Goal: Communication & Community: Ask a question

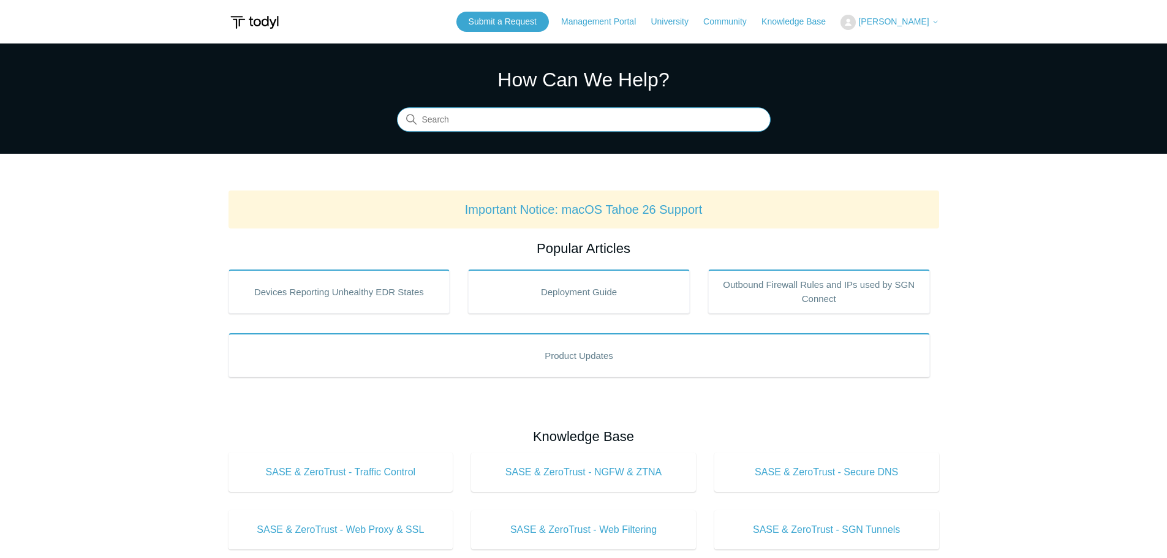
click at [537, 127] on input "Search" at bounding box center [584, 120] width 374 height 25
type input "Mapped drive on NAS"
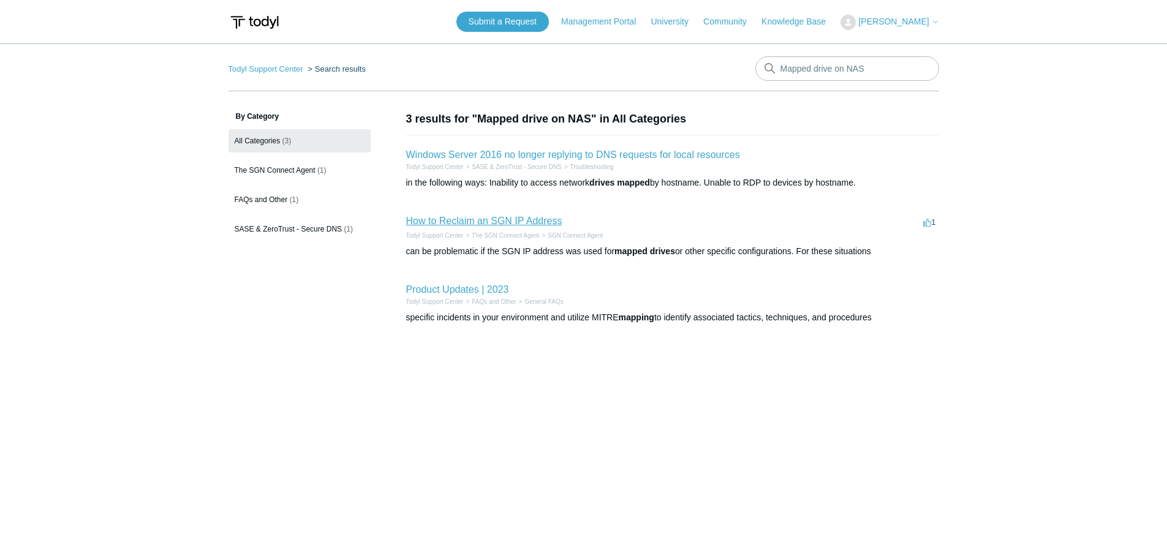
click at [483, 218] on link "How to Reclaim an SGN IP Address" at bounding box center [484, 221] width 156 height 10
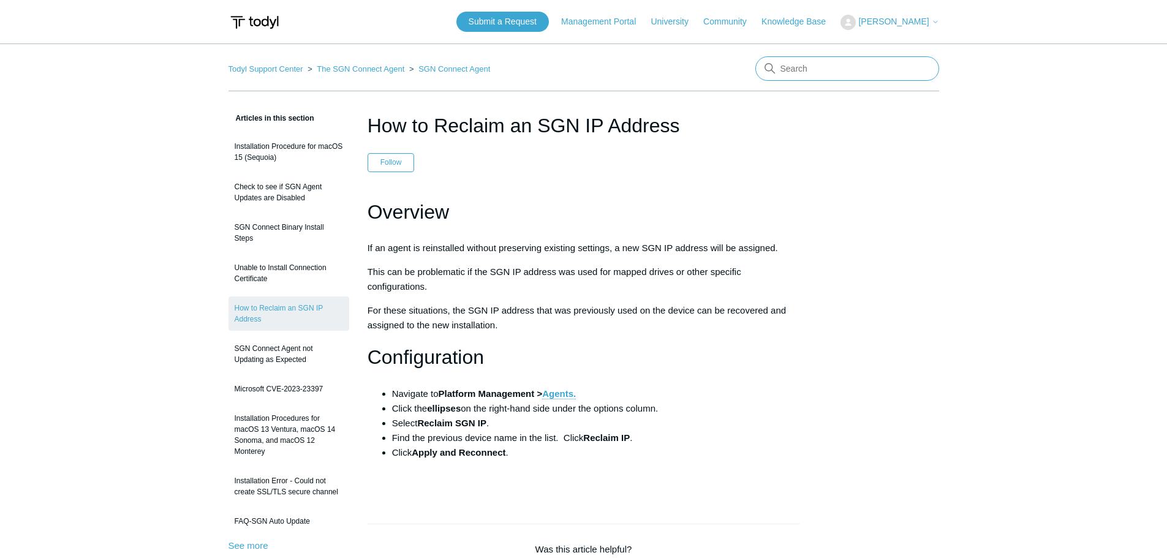
click at [807, 69] on input "Search" at bounding box center [847, 68] width 184 height 25
click at [297, 67] on link "Todyl Support Center" at bounding box center [266, 68] width 75 height 9
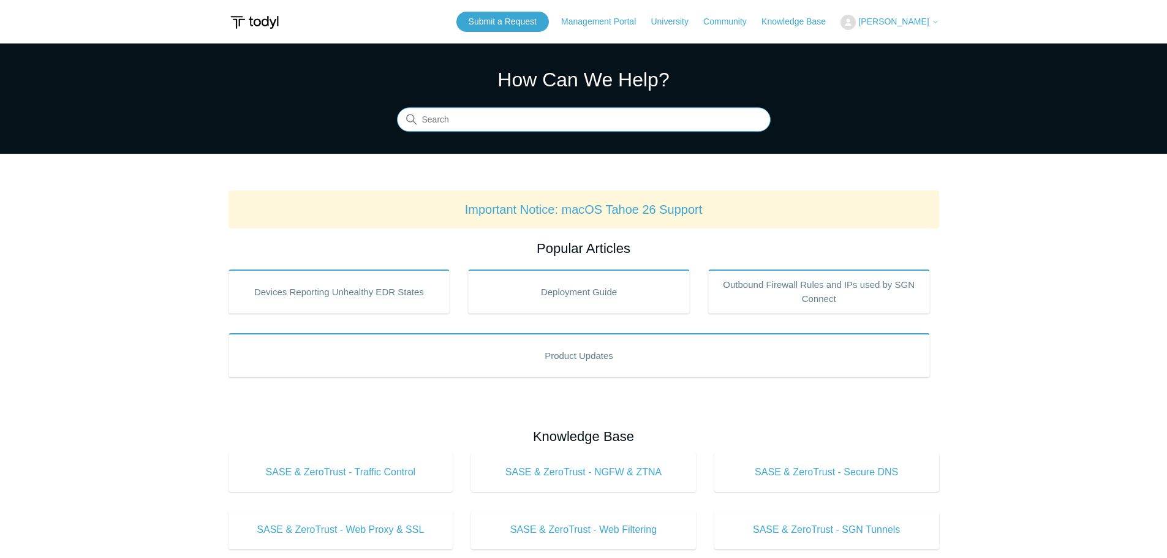
click at [535, 116] on input "Search" at bounding box center [584, 120] width 374 height 25
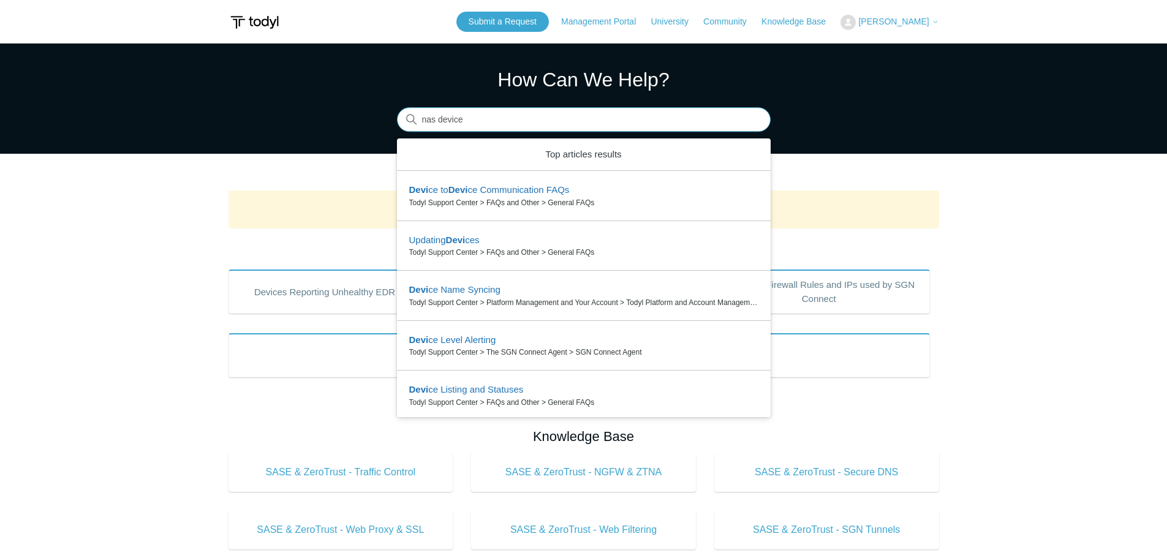
type input "nas device"
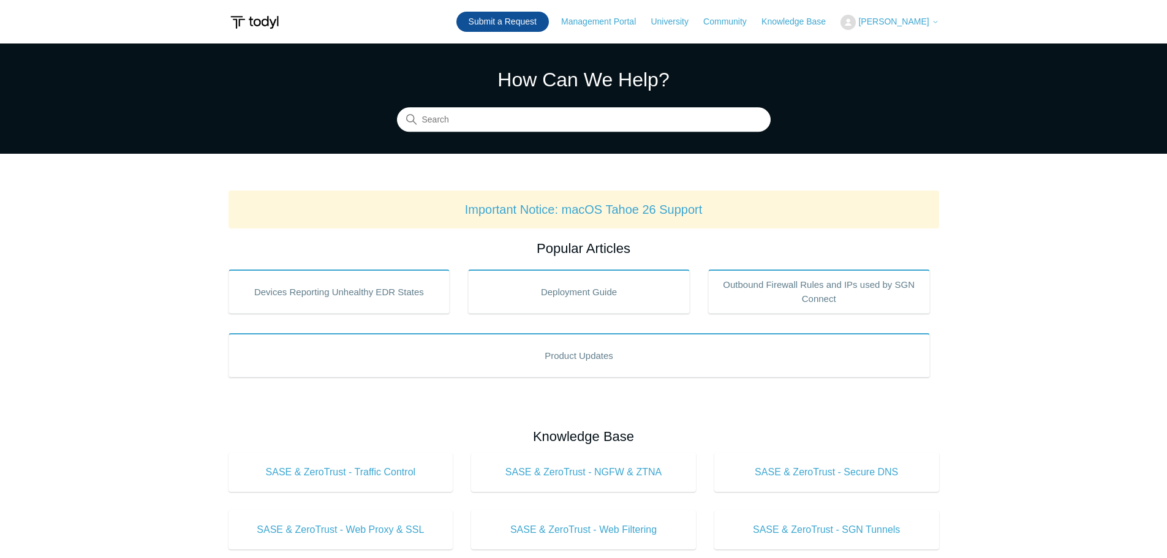
click at [532, 22] on link "Submit a Request" at bounding box center [502, 22] width 93 height 20
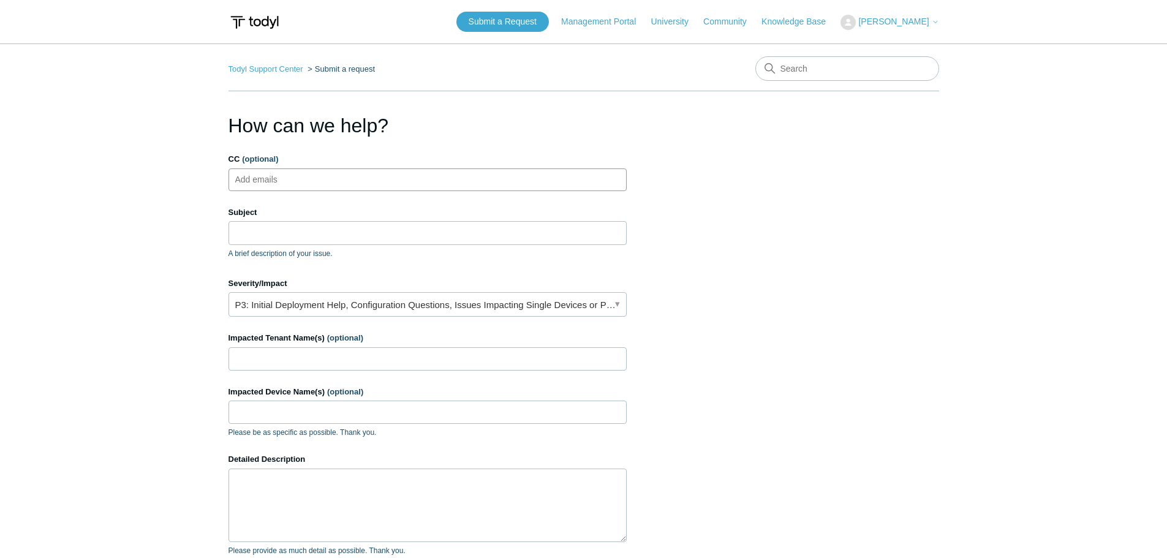
click at [293, 179] on input "CC (optional)" at bounding box center [266, 179] width 73 height 18
type input "kh"
click at [251, 178] on span "close" at bounding box center [253, 180] width 4 height 14
click at [263, 179] on input "CC (optional)" at bounding box center [266, 179] width 73 height 18
paste input "kherisse@symmetricgroup.com"
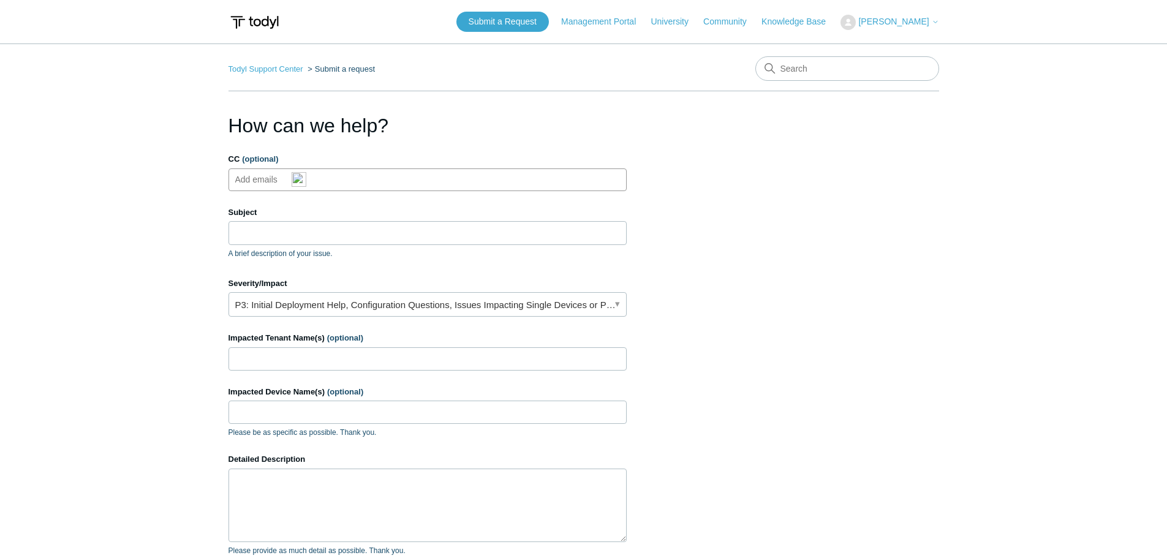
type input "kherisse@symmetricgroup.com"
click at [257, 236] on input "Subject" at bounding box center [428, 232] width 398 height 23
drag, startPoint x: 976, startPoint y: 217, endPoint x: 1010, endPoint y: 199, distance: 38.4
click at [976, 217] on main "Todyl Support Center Submit a request How can we help? CC (optional) kherisse@s…" at bounding box center [583, 359] width 1167 height 632
click at [285, 232] on input "Subject" at bounding box center [428, 232] width 398 height 23
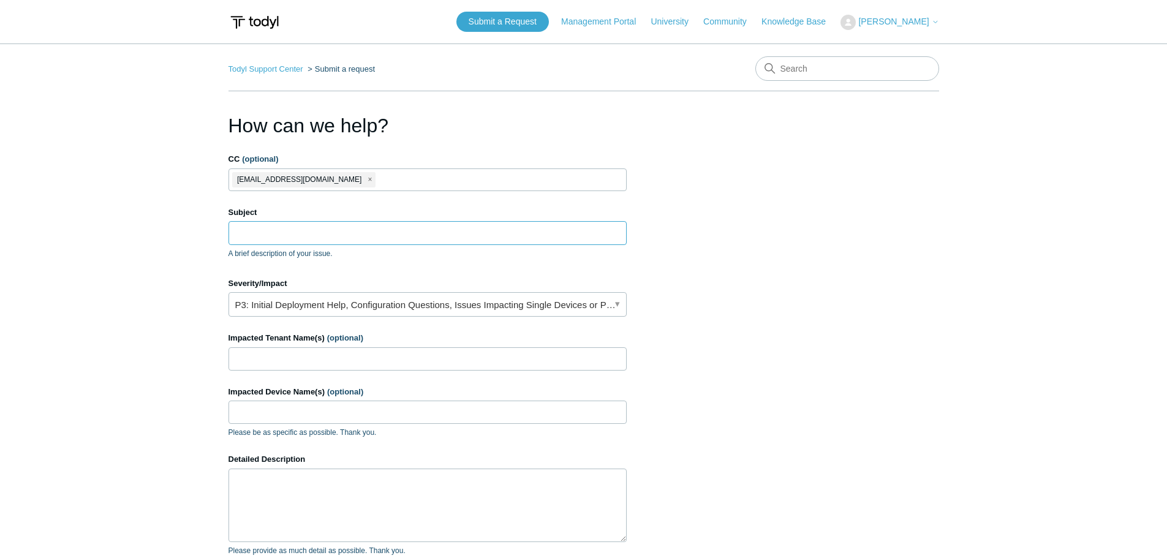
click at [306, 230] on input "Subject" at bounding box center [428, 232] width 398 height 23
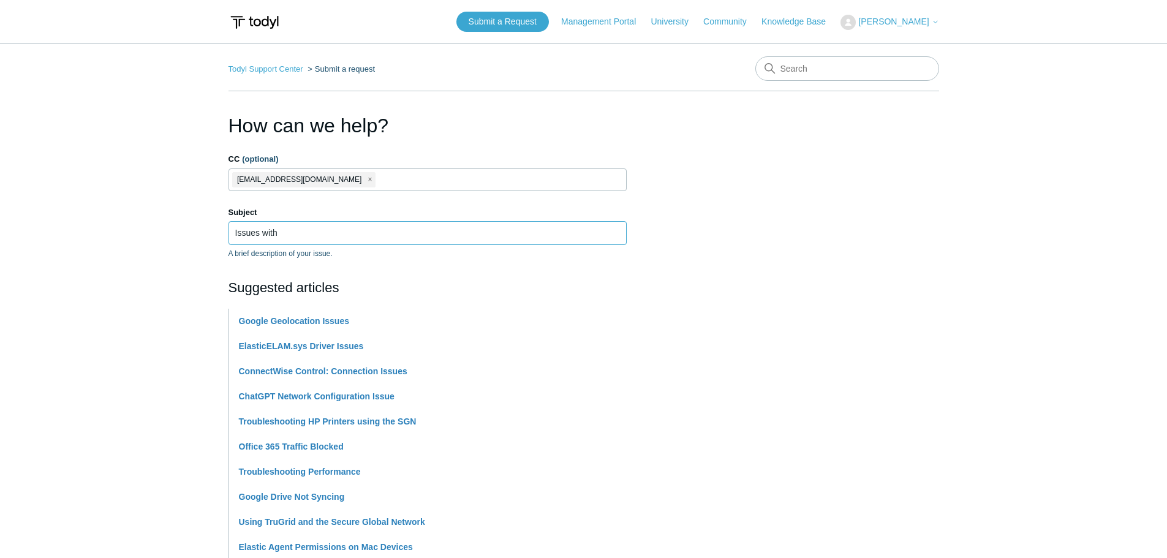
click at [339, 233] on input "Issues with" at bounding box center [428, 232] width 398 height 23
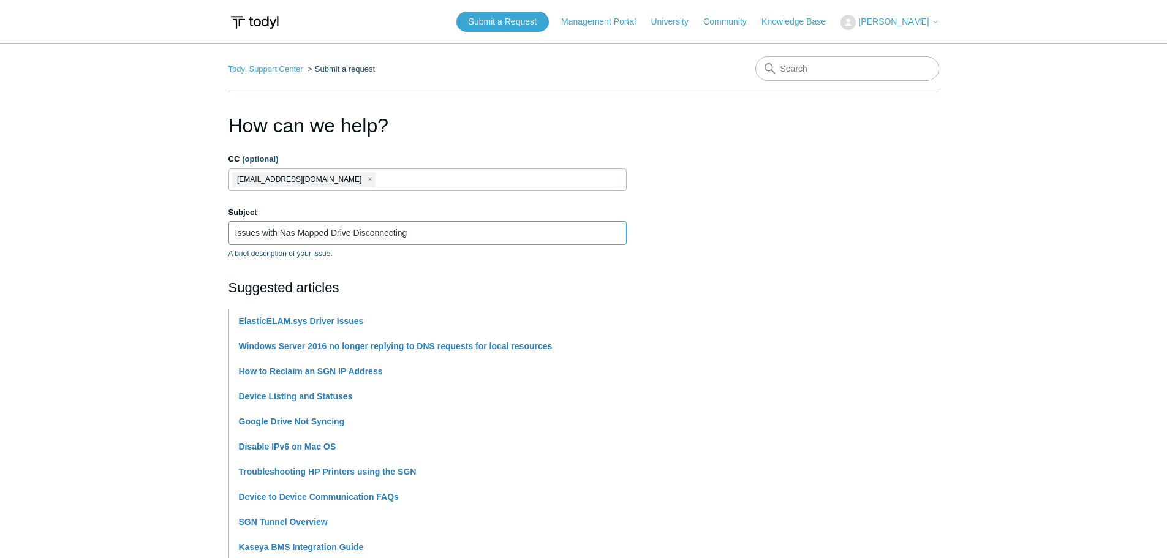
type input "Issues with Nas Mapped Drive Disconnecting"
click at [128, 271] on main "Todyl Support Center Submit a request How can we help? CC (optional) kherisse@s…" at bounding box center [583, 507] width 1167 height 929
drag, startPoint x: 183, startPoint y: 306, endPoint x: 197, endPoint y: 308, distance: 14.8
click at [183, 306] on main "Todyl Support Center Submit a request How can we help? CC (optional) kherisse@s…" at bounding box center [583, 507] width 1167 height 929
click at [972, 285] on main "Todyl Support Center Submit a request How can we help? CC (optional) kherisse@s…" at bounding box center [583, 507] width 1167 height 929
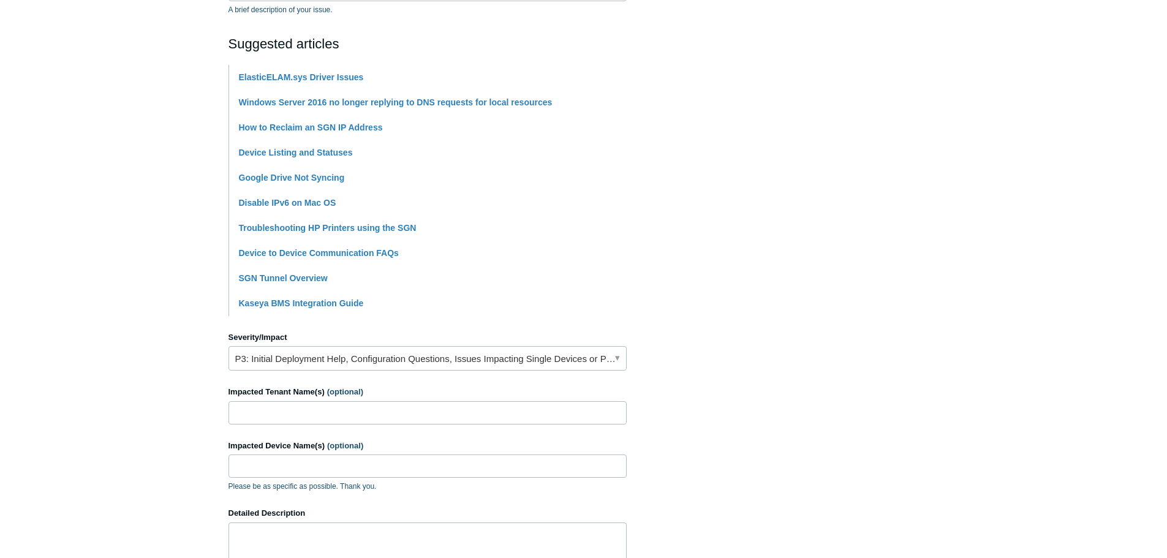
scroll to position [245, 0]
click at [296, 411] on input "Impacted Tenant Name(s) (optional)" at bounding box center [428, 411] width 398 height 23
type input "Razorback"
click at [294, 474] on input "Impacted Device Name(s) (optional)" at bounding box center [428, 464] width 398 height 23
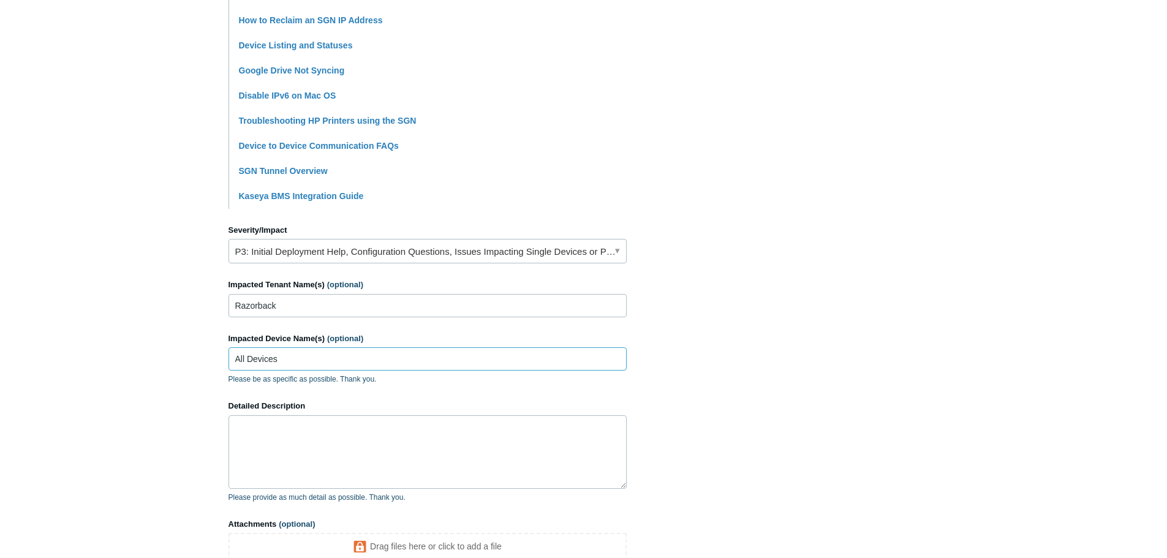
scroll to position [429, 0]
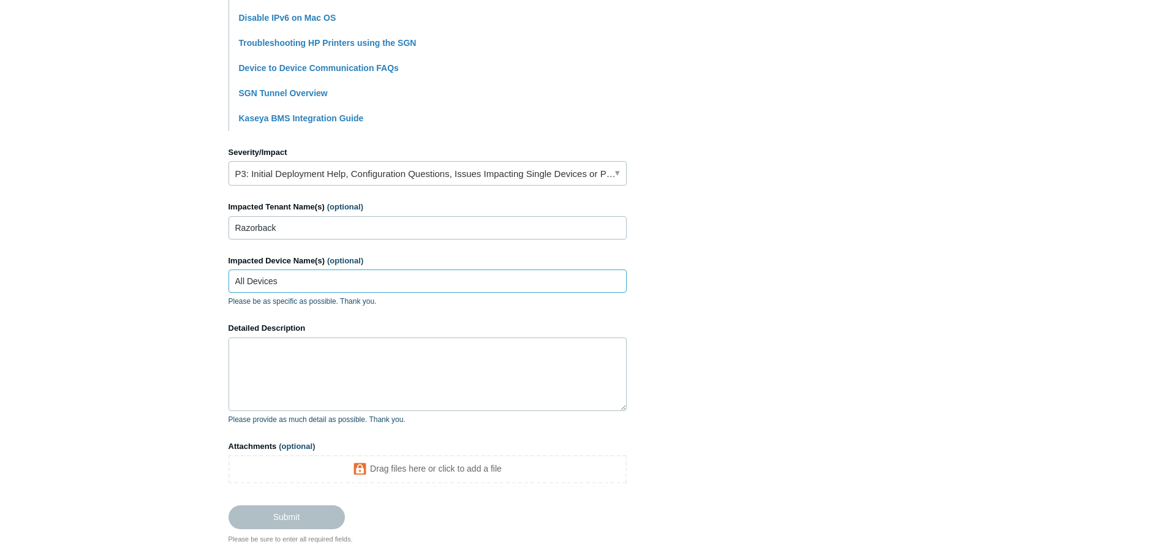
type input "All Devices"
click at [388, 372] on textarea "Detailed Description" at bounding box center [428, 375] width 398 height 74
type textarea "W"
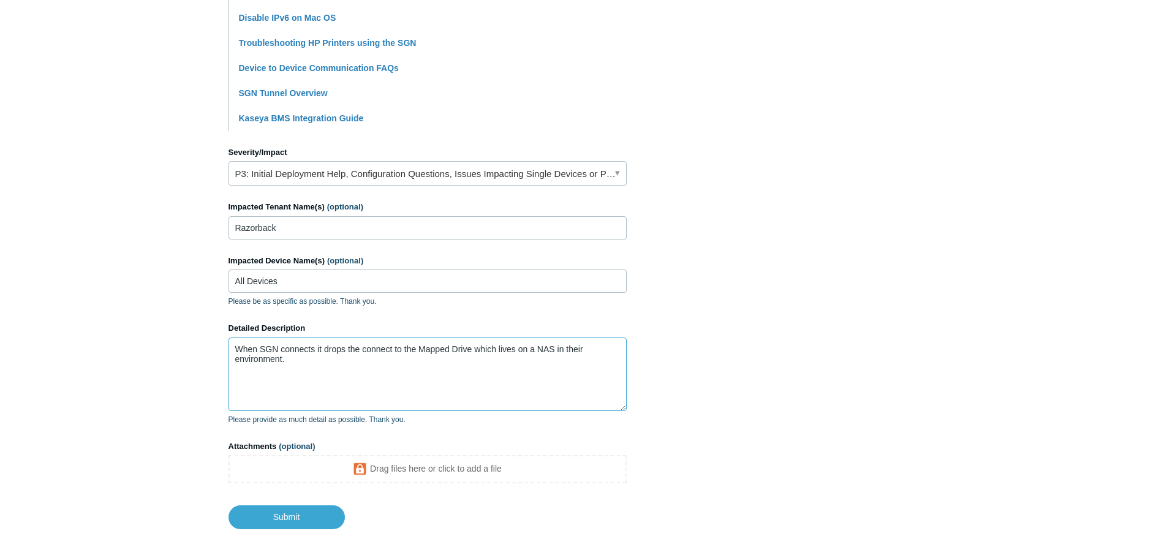
click at [388, 372] on textarea "When SGN connects it drops the connect to the Mapped Drive which lives on a NAS…" at bounding box center [428, 375] width 398 height 74
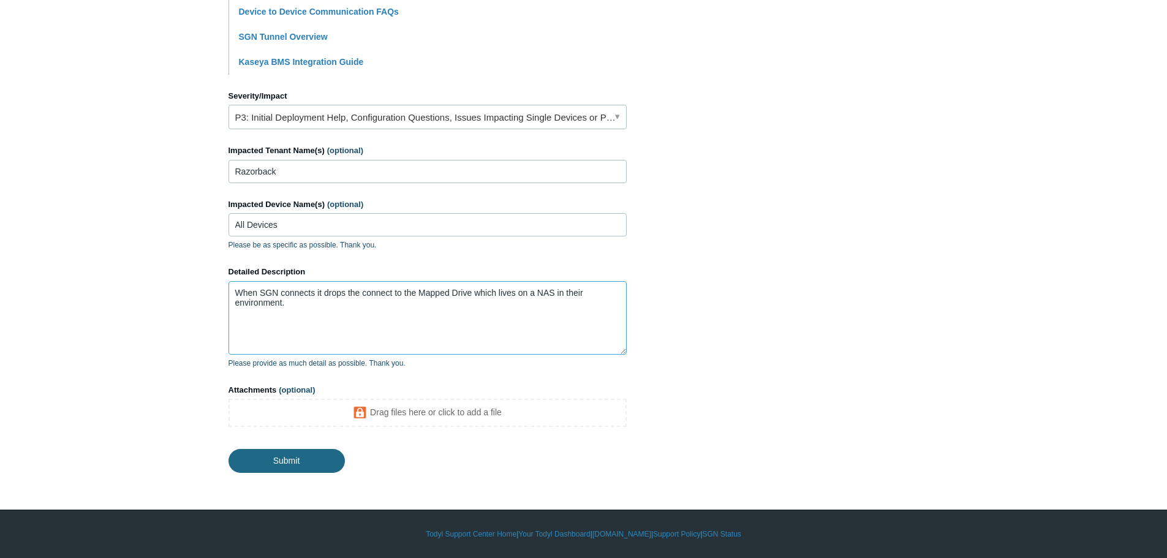
type textarea "When SGN connects it drops the connect to the Mapped Drive which lives on a NAS…"
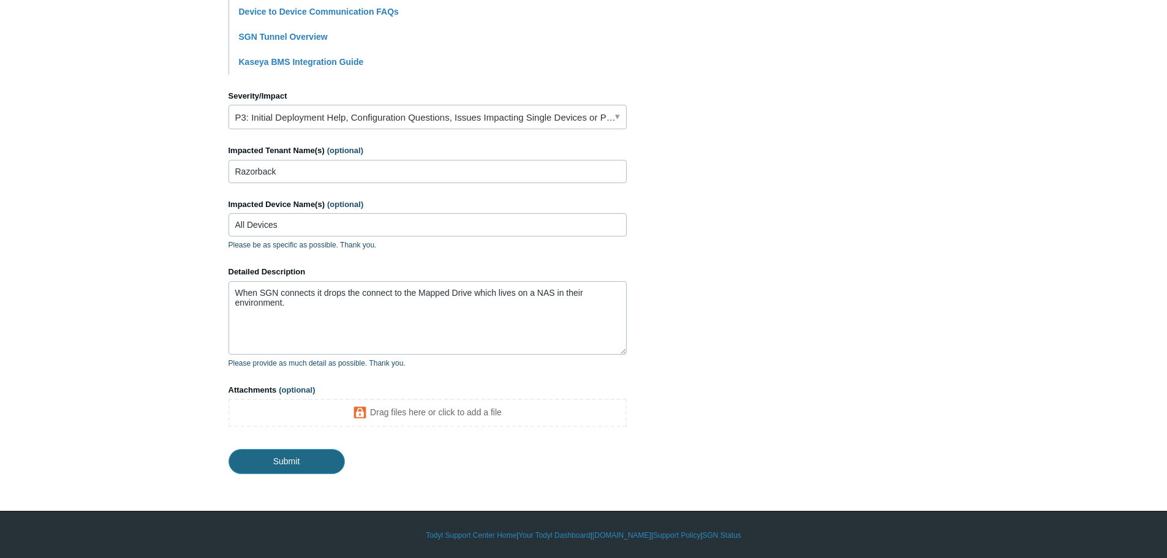
click at [303, 463] on input "Submit" at bounding box center [287, 461] width 116 height 25
